Goal: Navigation & Orientation: Find specific page/section

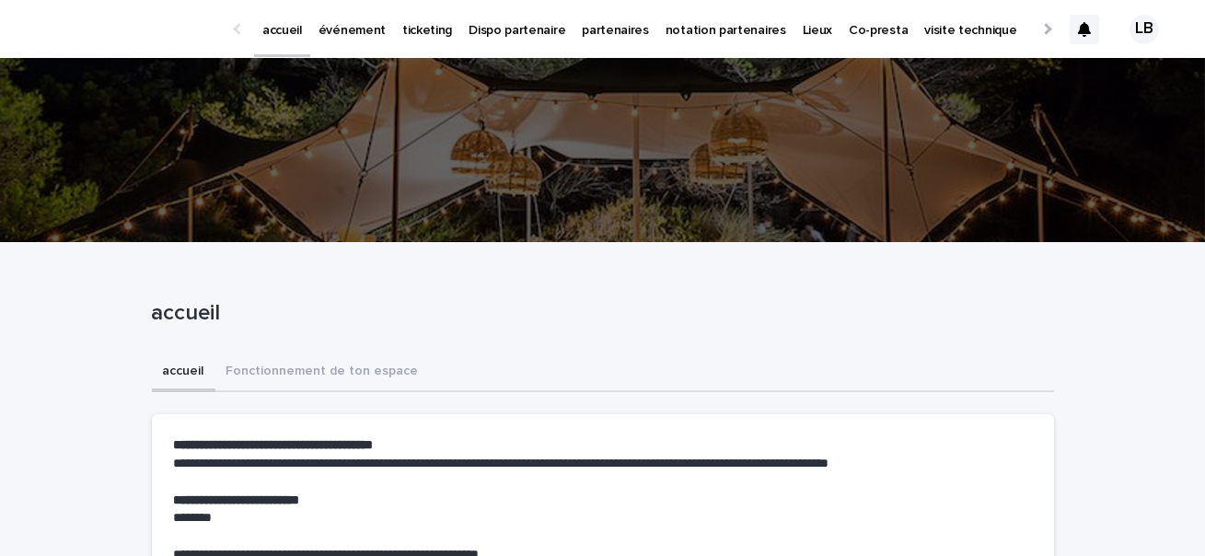
click at [332, 28] on p "événement" at bounding box center [352, 19] width 67 height 39
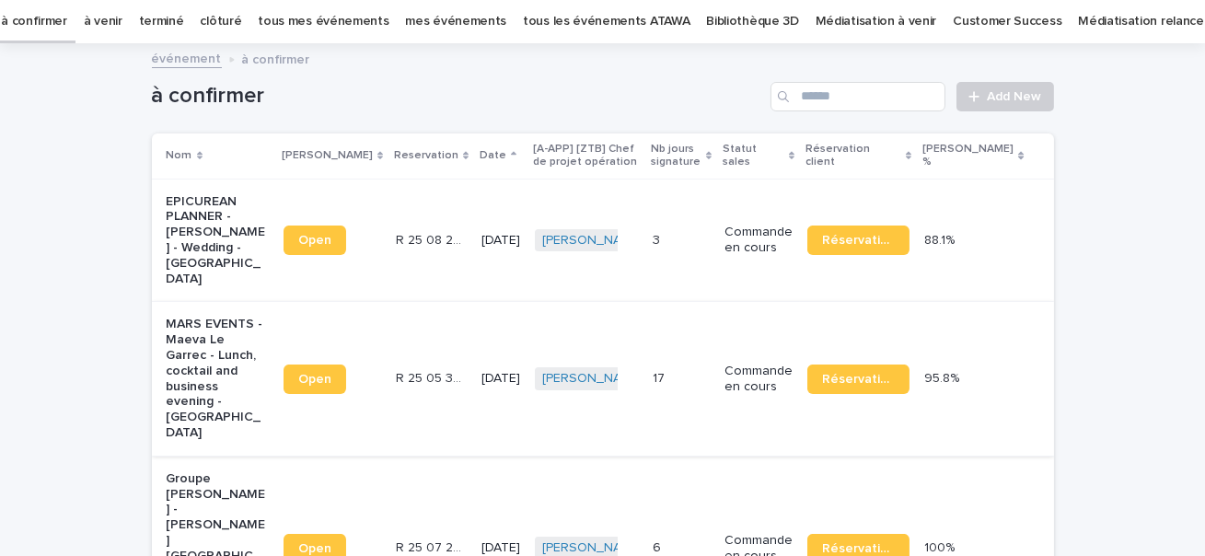
scroll to position [64, 0]
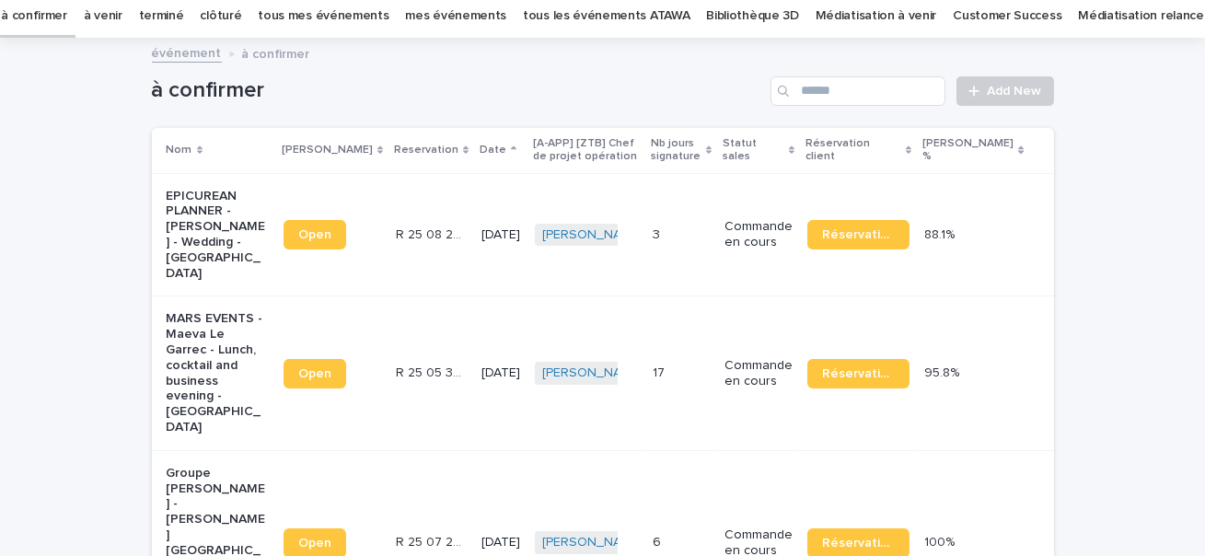
click at [221, 357] on p "MARS EVENTS - Maeva Le Garrec - Lunch, cocktail and business evening - Valence" at bounding box center [218, 372] width 102 height 123
